Goal: Transaction & Acquisition: Book appointment/travel/reservation

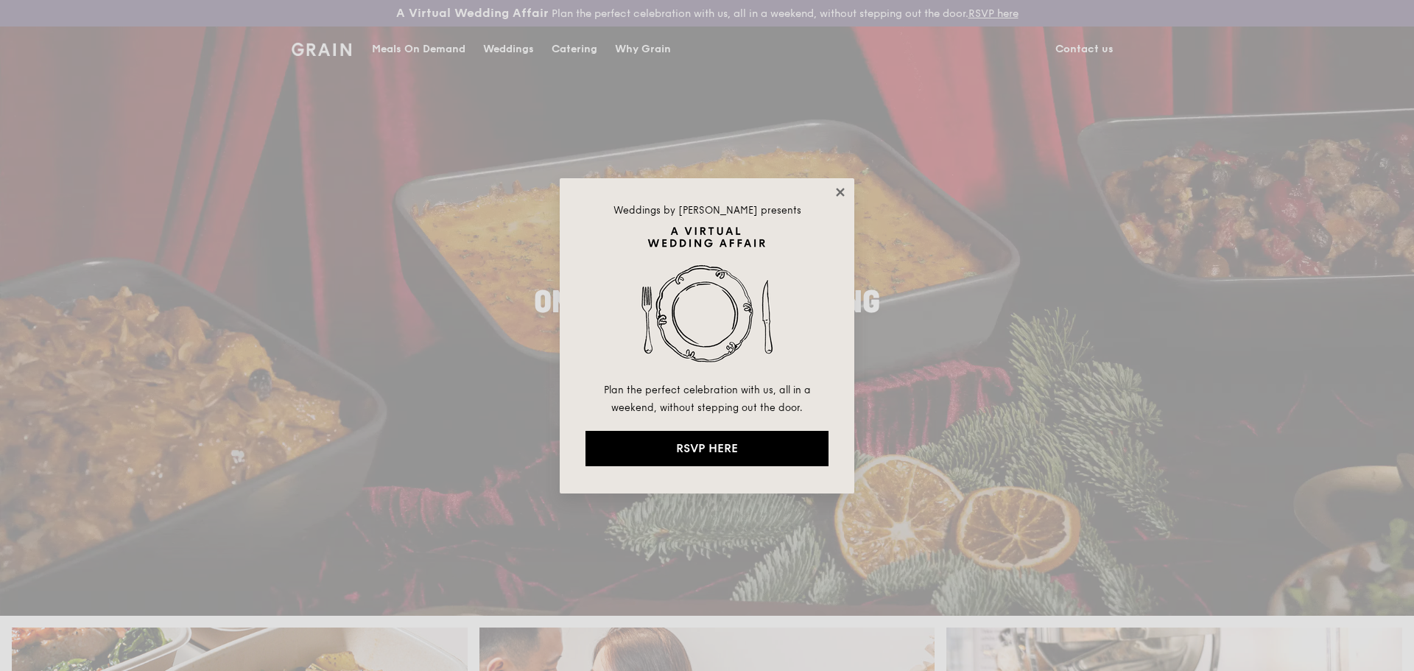
click at [843, 186] on icon at bounding box center [840, 192] width 13 height 13
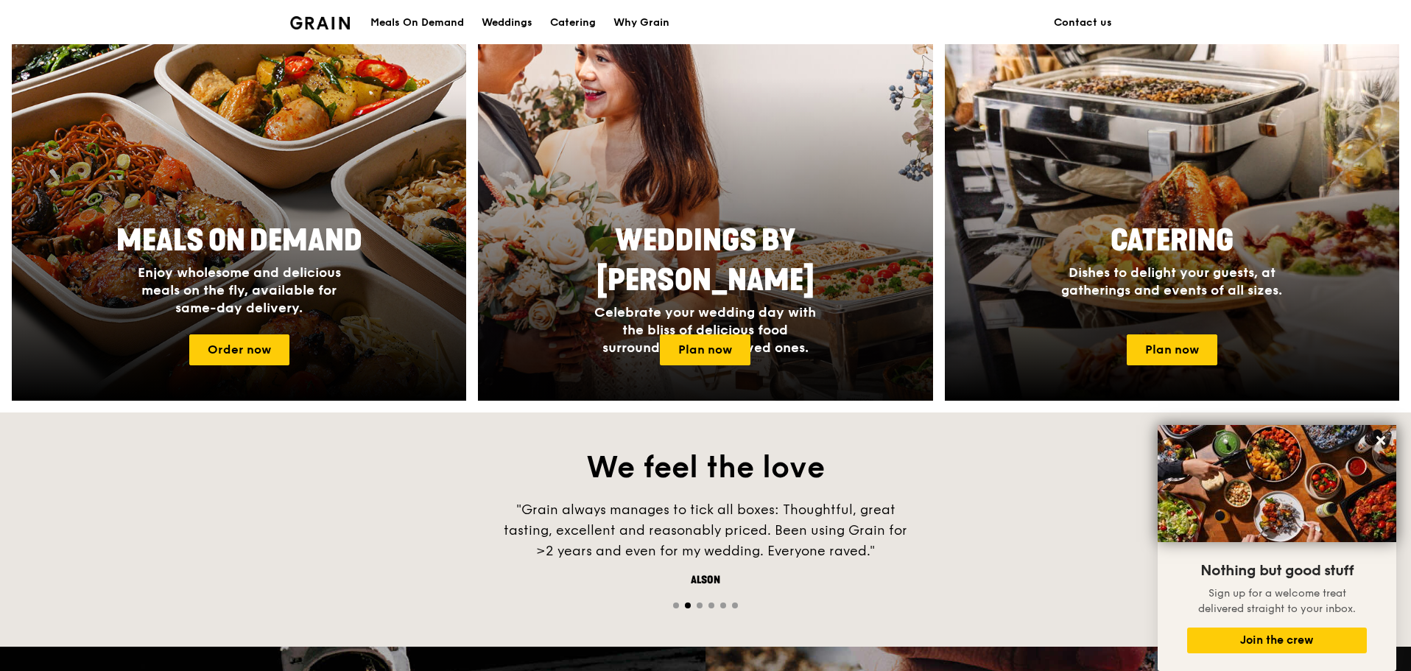
scroll to position [589, 0]
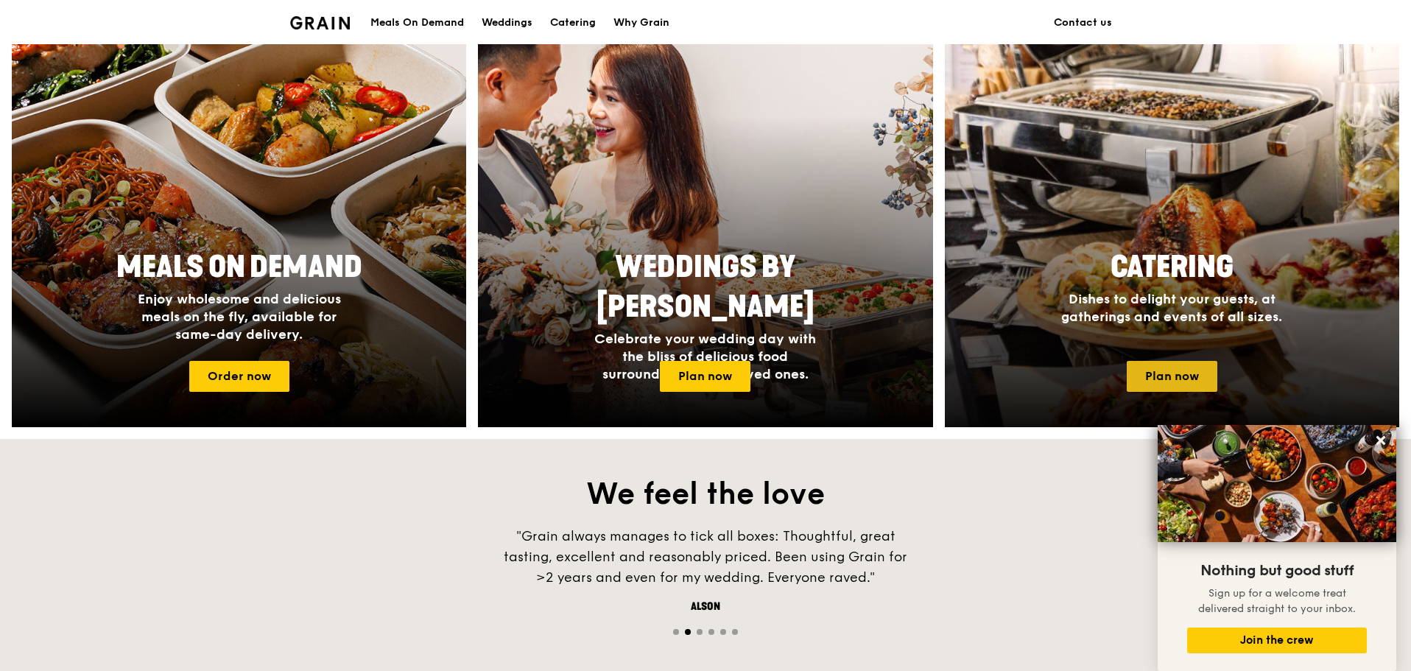
click at [1184, 364] on link "Plan now" at bounding box center [1172, 376] width 91 height 31
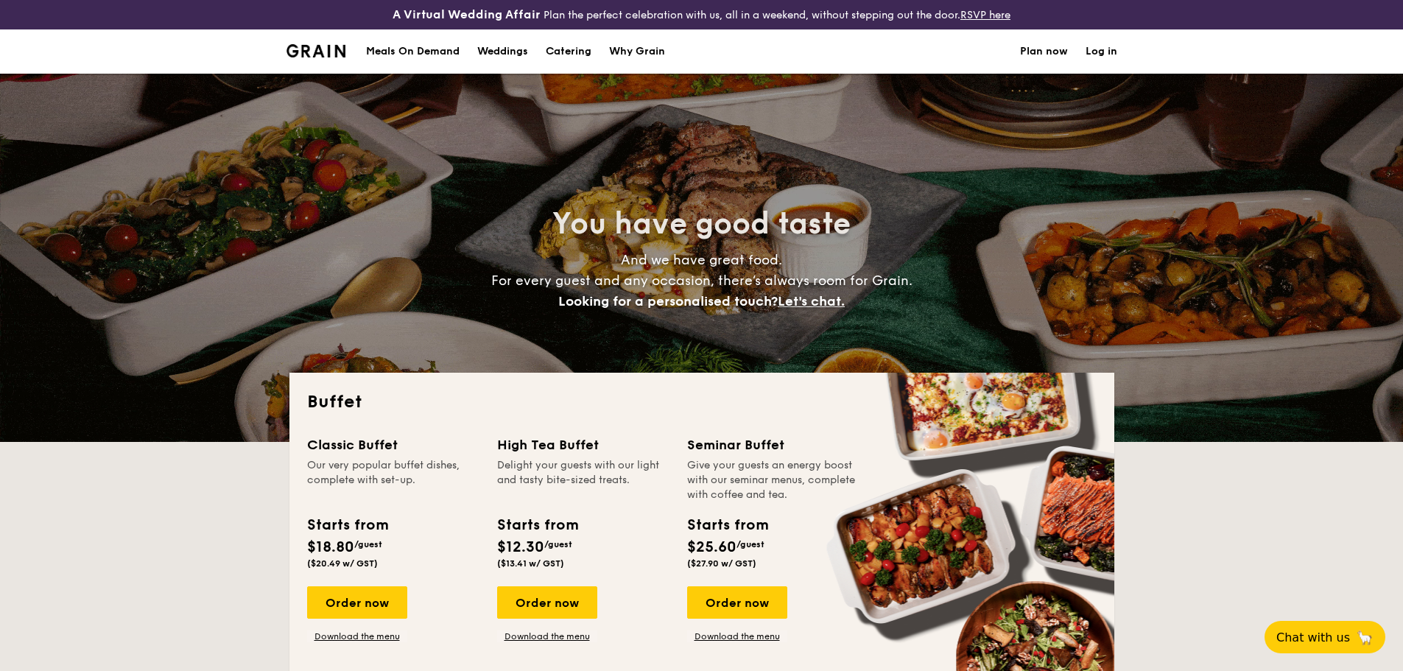
select select
click at [1123, 191] on div "You have good taste And we have great food. For every guest and any occasion, t…" at bounding box center [702, 258] width 848 height 368
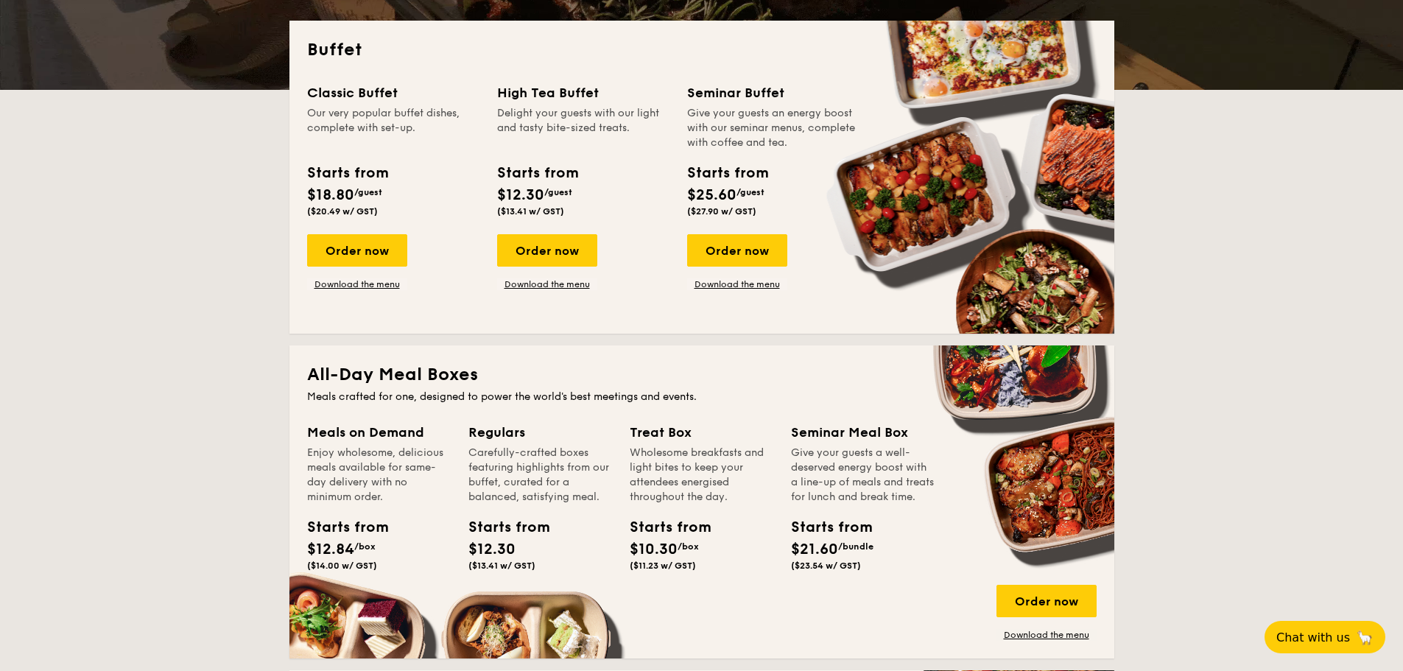
scroll to position [368, 0]
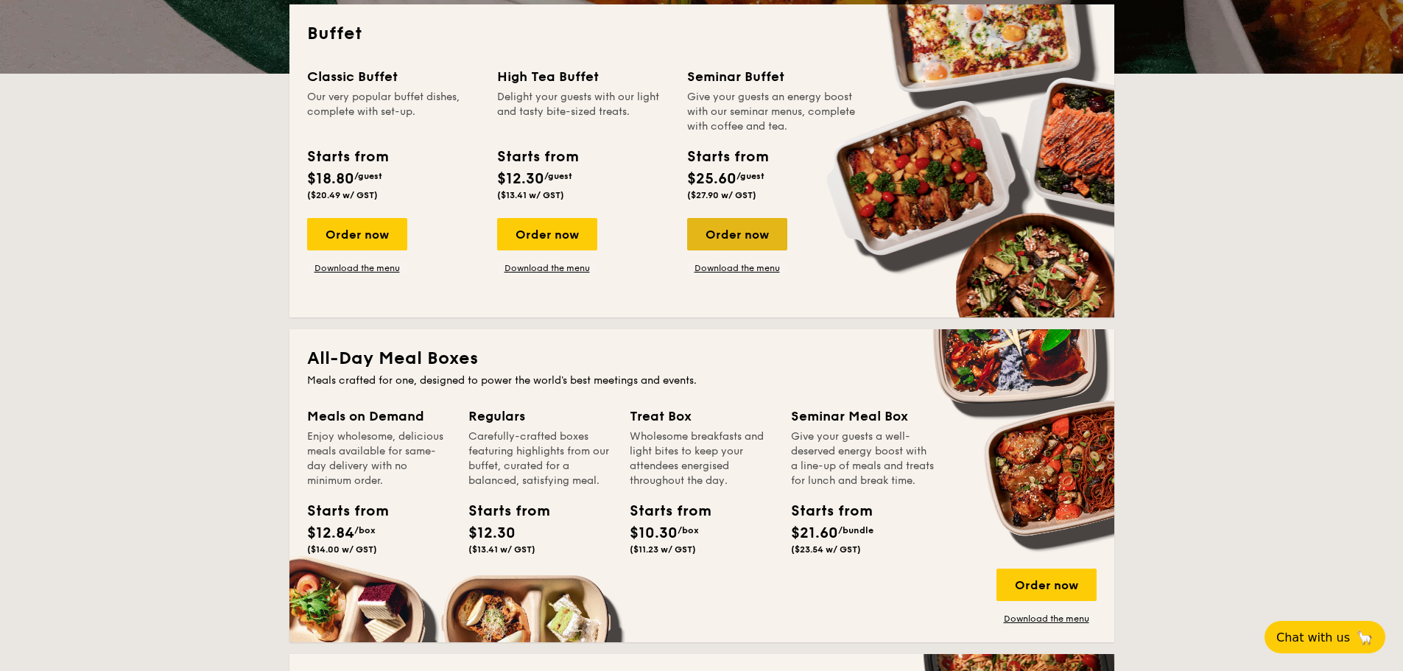
click at [716, 230] on div "Order now" at bounding box center [737, 234] width 100 height 32
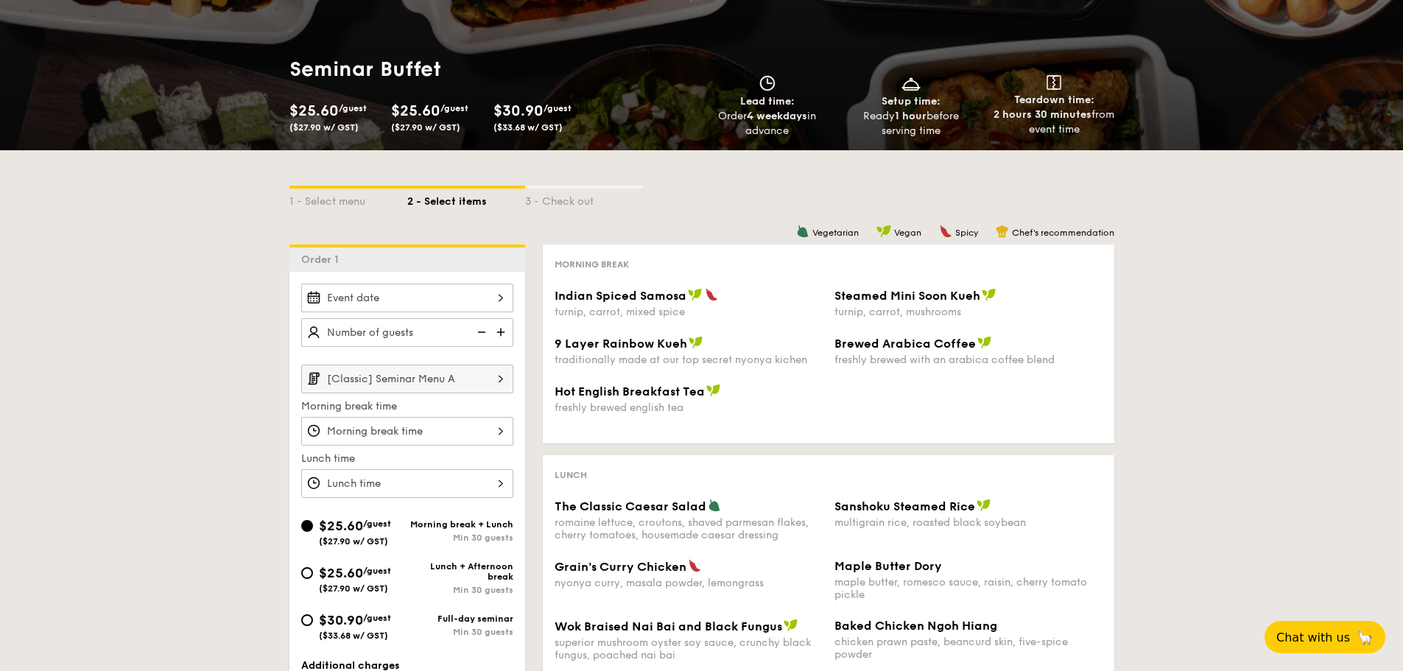
scroll to position [147, 0]
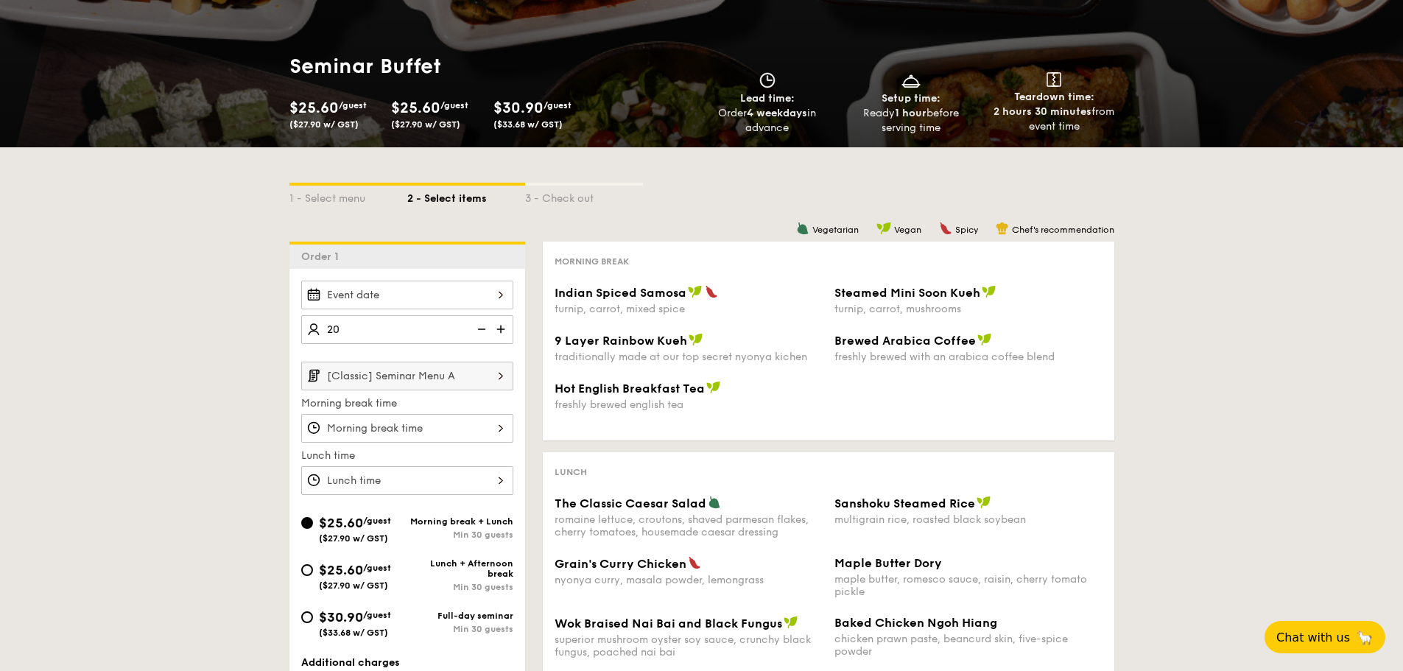
type input "20 guests"
click at [210, 354] on div "1 - Select menu 2 - Select items 3 - Check out Order 1 20 guests [Classic] Semi…" at bounding box center [701, 552] width 1403 height 811
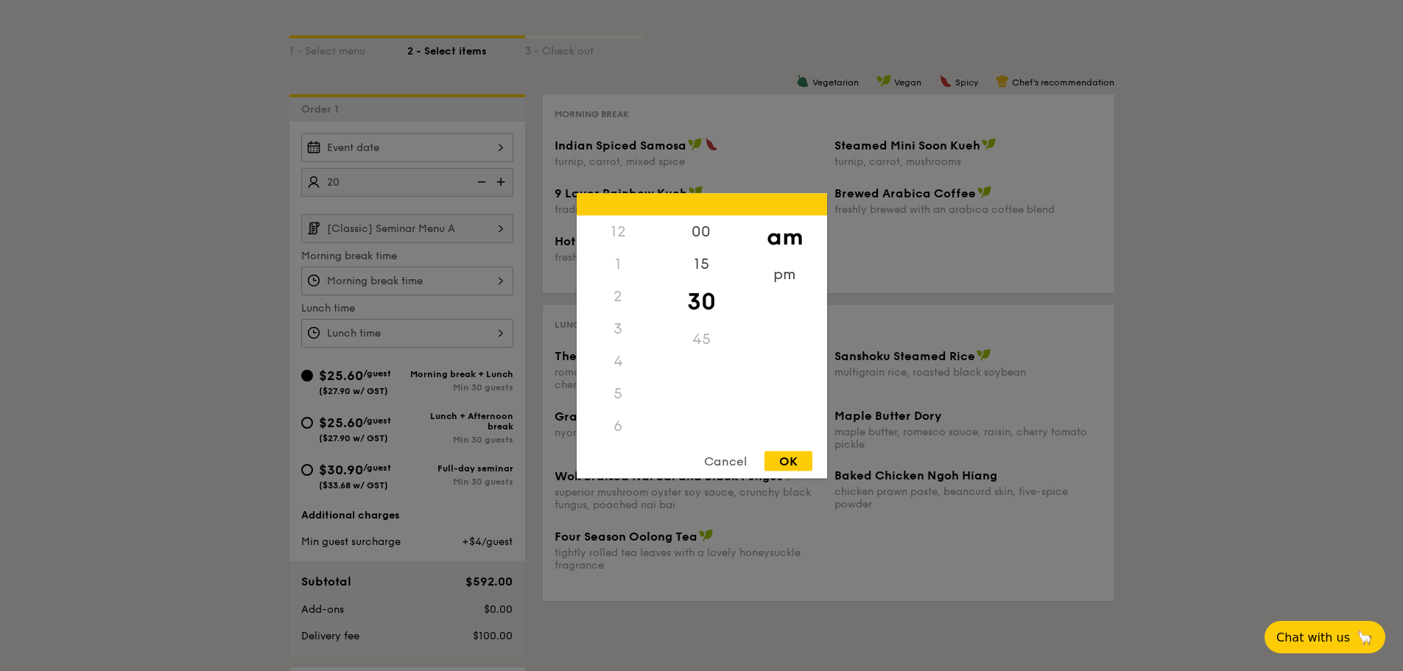
scroll to position [162, 0]
click at [418, 286] on div "12 1 2 3 4 5 6 7 8 9 10 11 00 15 30 45 am pm Cancel OK" at bounding box center [407, 281] width 212 height 29
click at [615, 365] on div "9" at bounding box center [618, 366] width 83 height 43
click at [789, 464] on div "OK" at bounding box center [789, 461] width 48 height 20
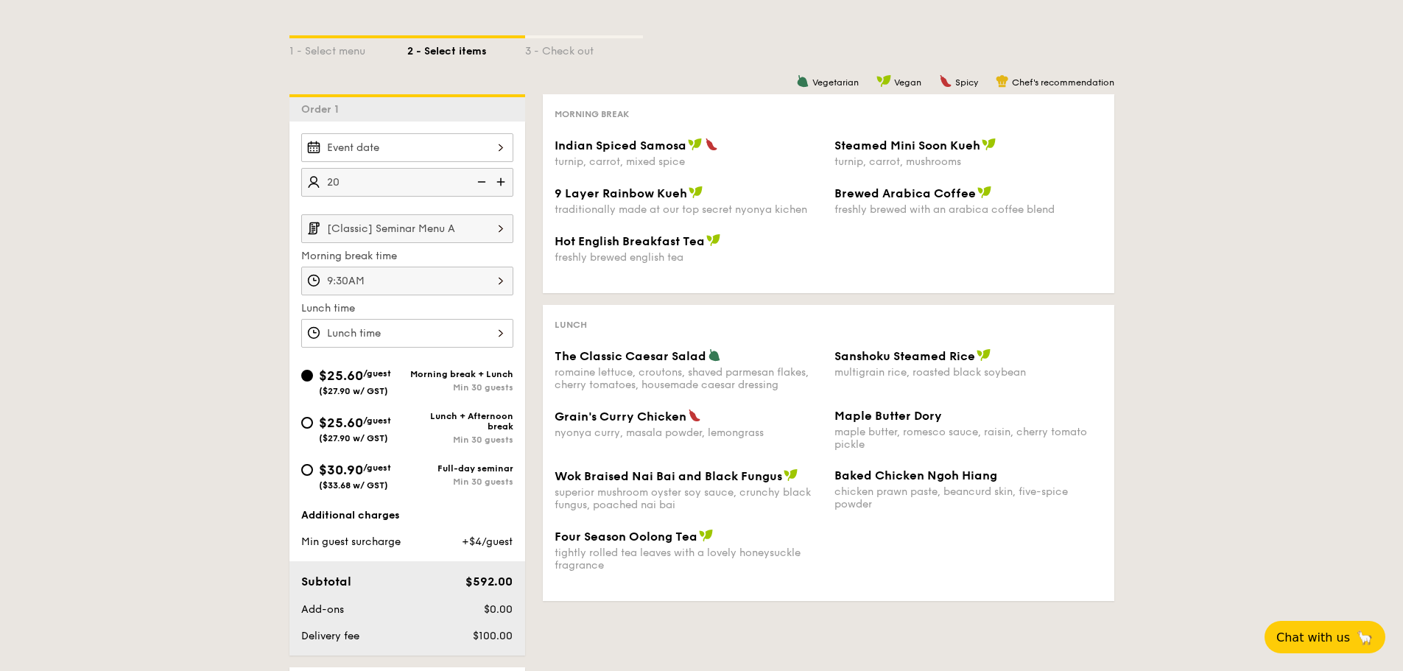
click at [471, 285] on div "9:30AM" at bounding box center [407, 281] width 212 height 29
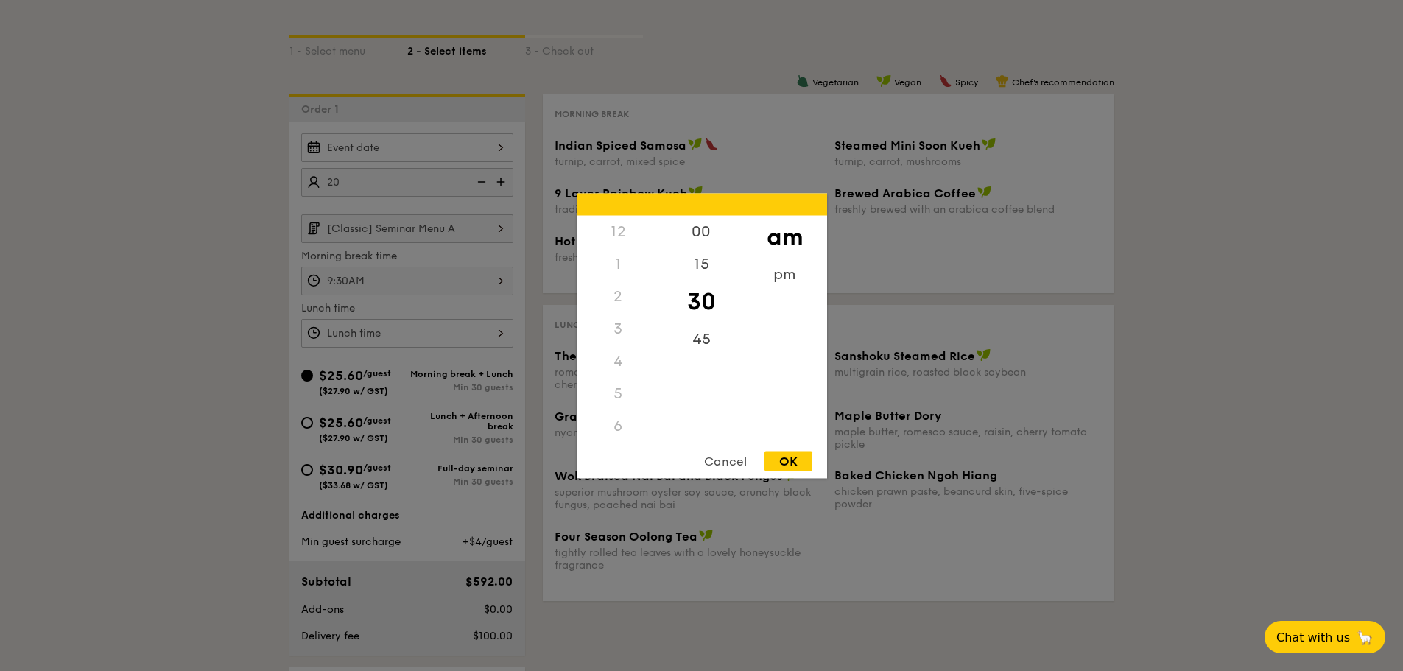
scroll to position [130, 0]
click at [626, 429] on div "10" at bounding box center [618, 441] width 83 height 43
click at [791, 454] on div "OK" at bounding box center [789, 461] width 48 height 20
type input "10:30AM"
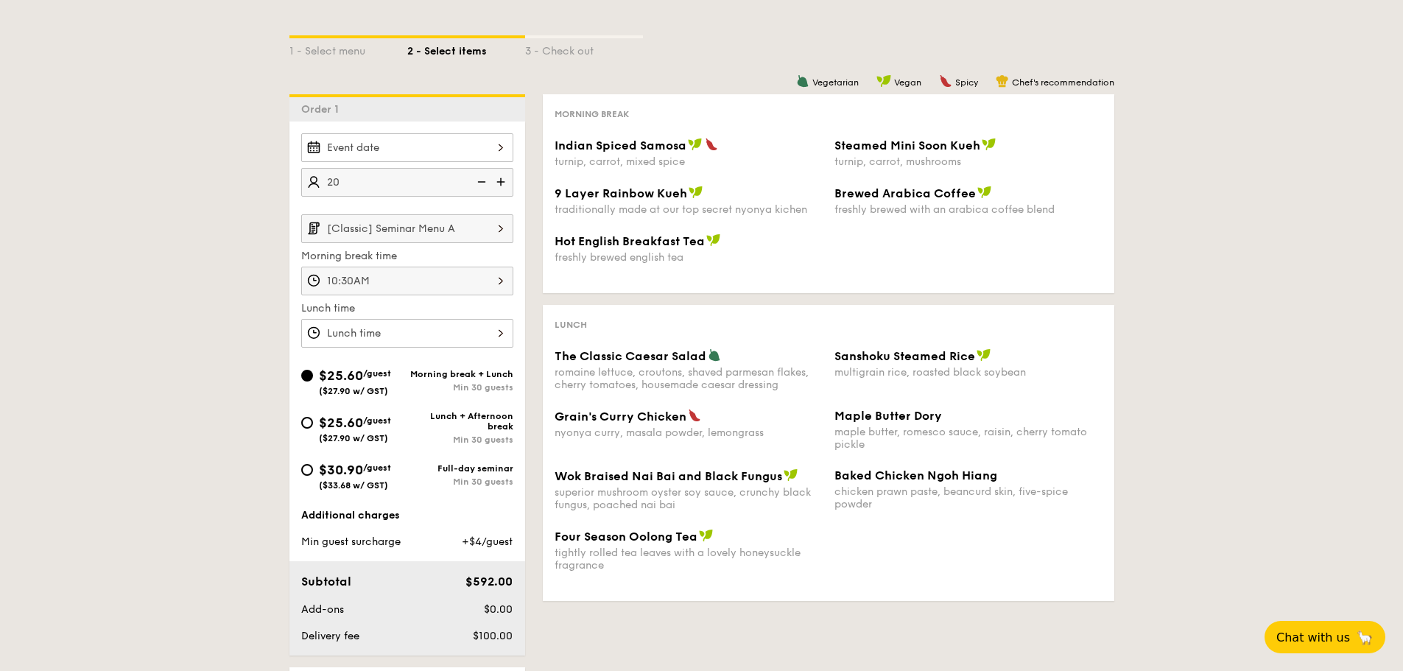
click at [363, 334] on div "12 1 2 3 4 5 6 7 8 9 10 11 00 15 30 45 am pm Cancel OK" at bounding box center [407, 333] width 212 height 29
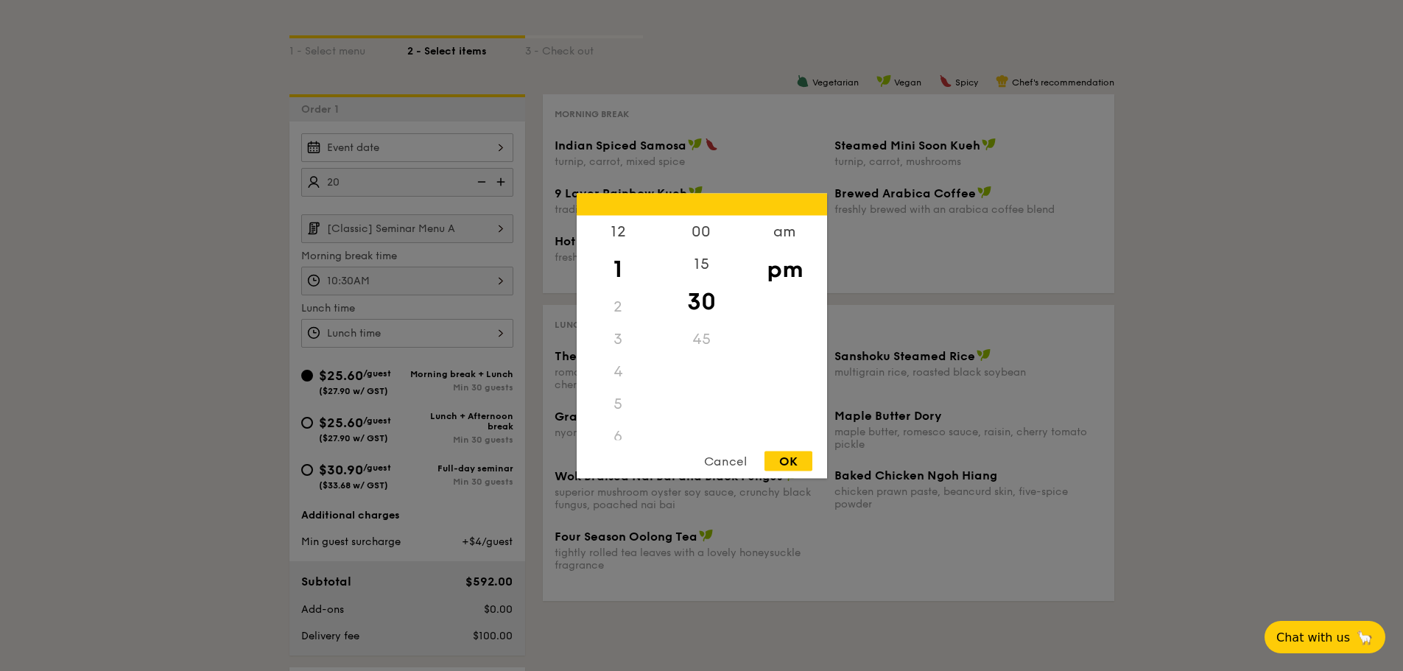
click at [756, 143] on div at bounding box center [701, 335] width 1403 height 671
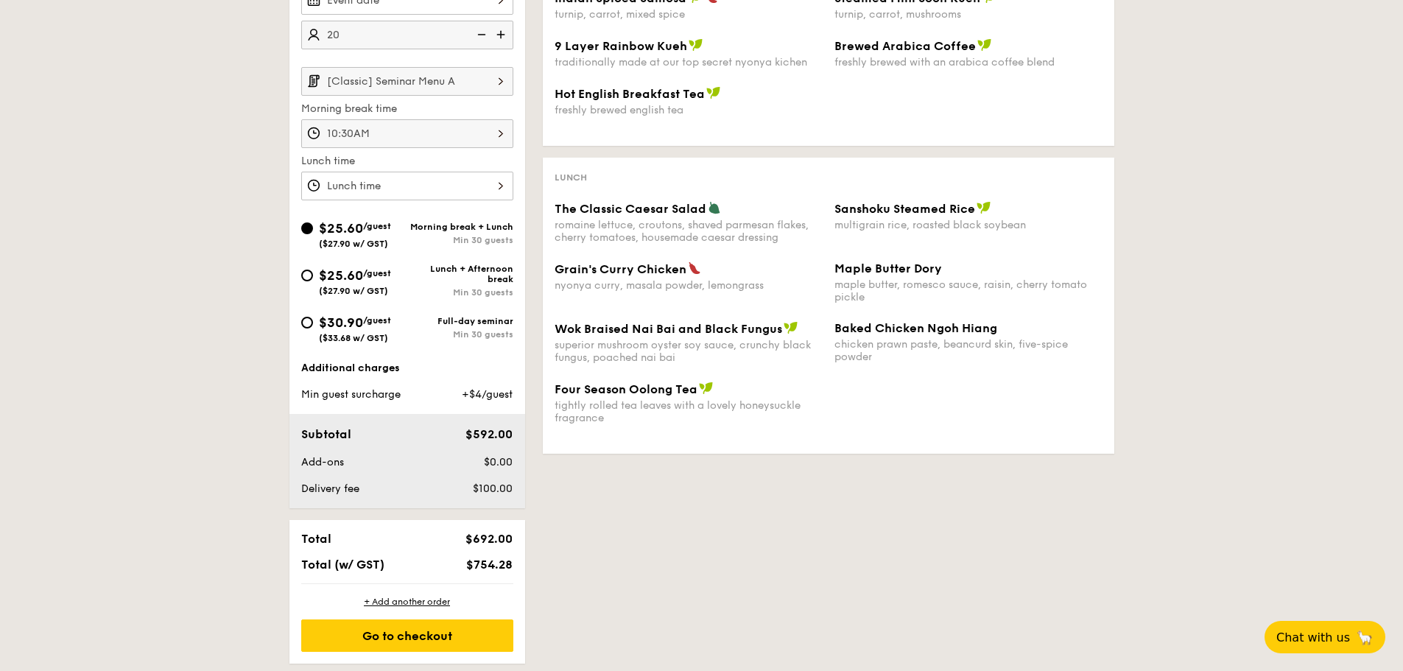
scroll to position [884, 0]
